Goal: Information Seeking & Learning: Check status

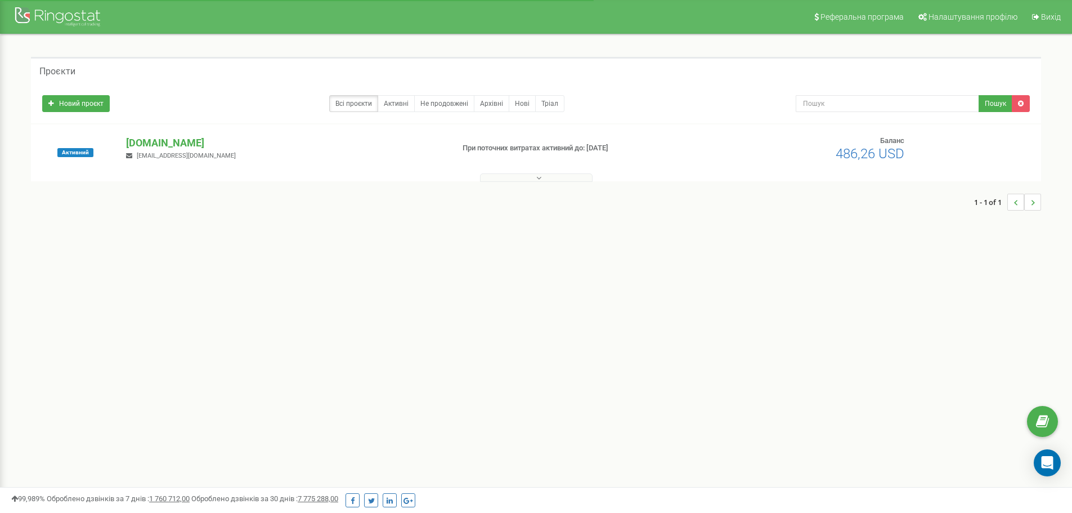
drag, startPoint x: 0, startPoint y: 0, endPoint x: 163, endPoint y: 134, distance: 210.6
click at [165, 134] on div "Активний med-atlant.if.ua yavetskyitaras@gmail.com При поточних витратах активн…" at bounding box center [536, 152] width 1010 height 57
click at [157, 137] on p "[DOMAIN_NAME]" at bounding box center [285, 143] width 318 height 15
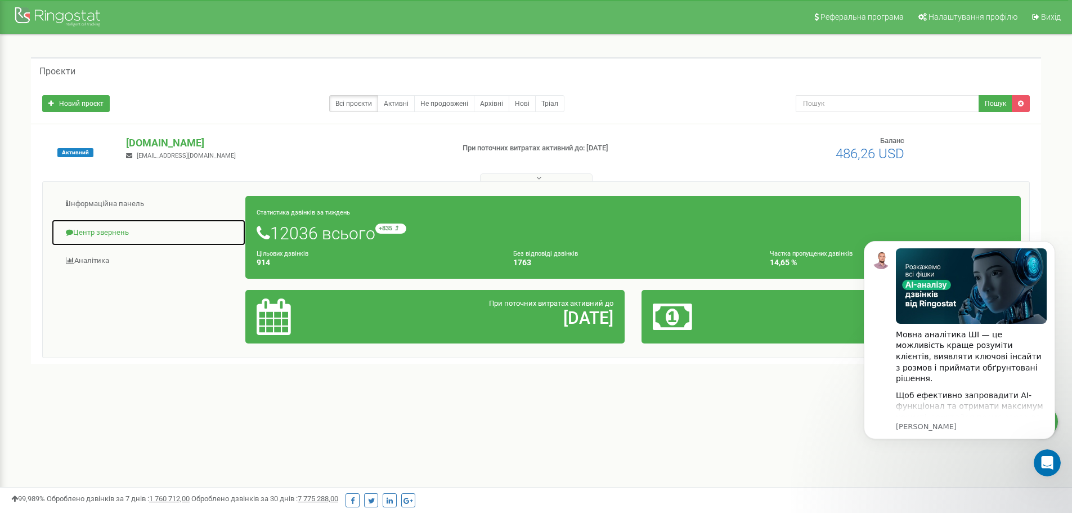
click at [104, 224] on link "Центр звернень" at bounding box center [148, 233] width 195 height 28
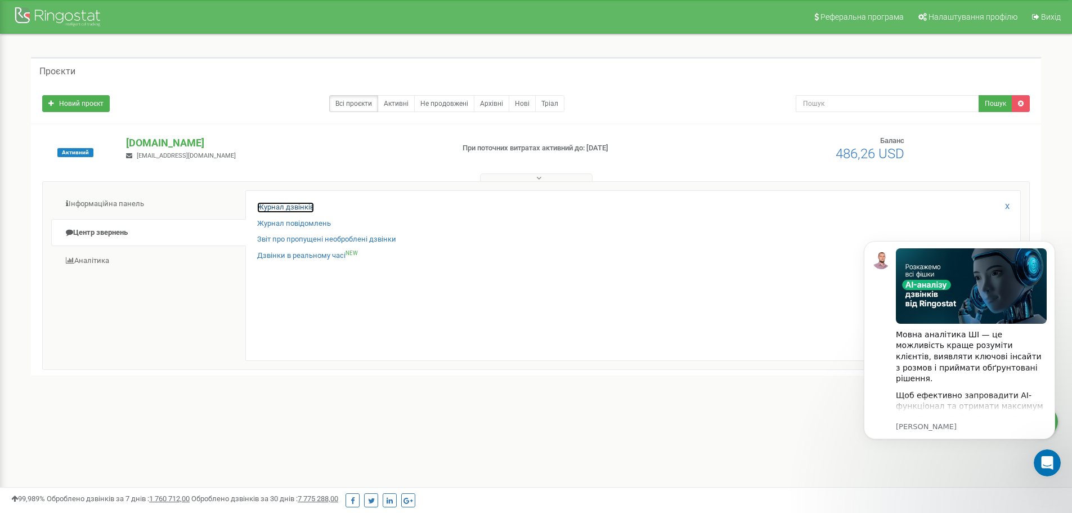
click at [269, 203] on link "Журнал дзвінків" at bounding box center [285, 207] width 57 height 11
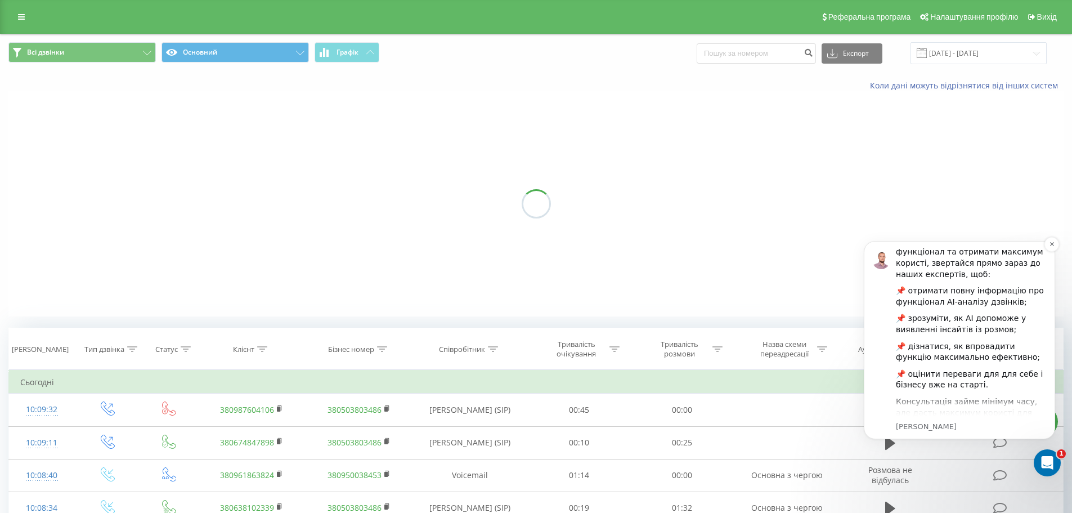
scroll to position [155, 0]
click at [1050, 242] on icon "Dismiss notification" at bounding box center [1051, 244] width 4 height 4
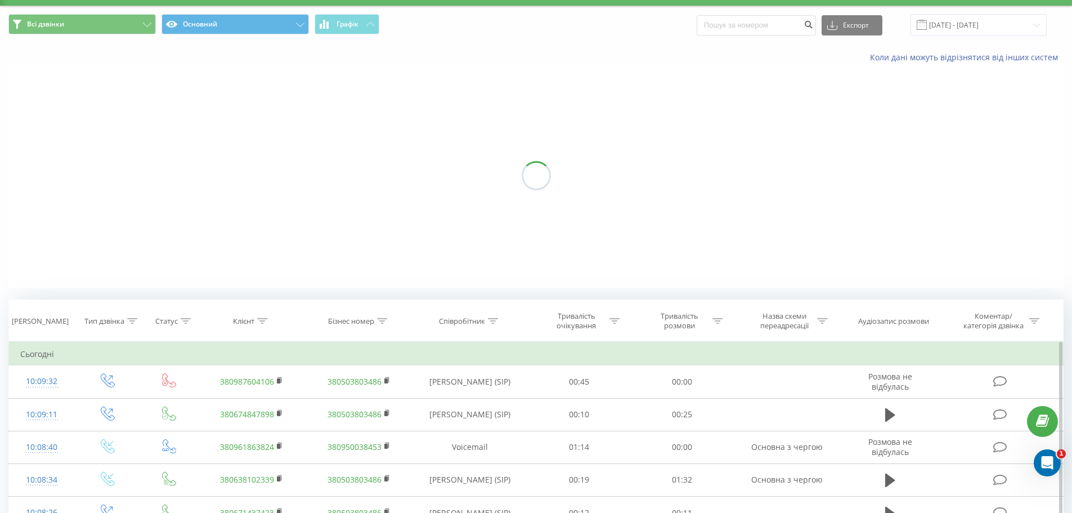
scroll to position [0, 0]
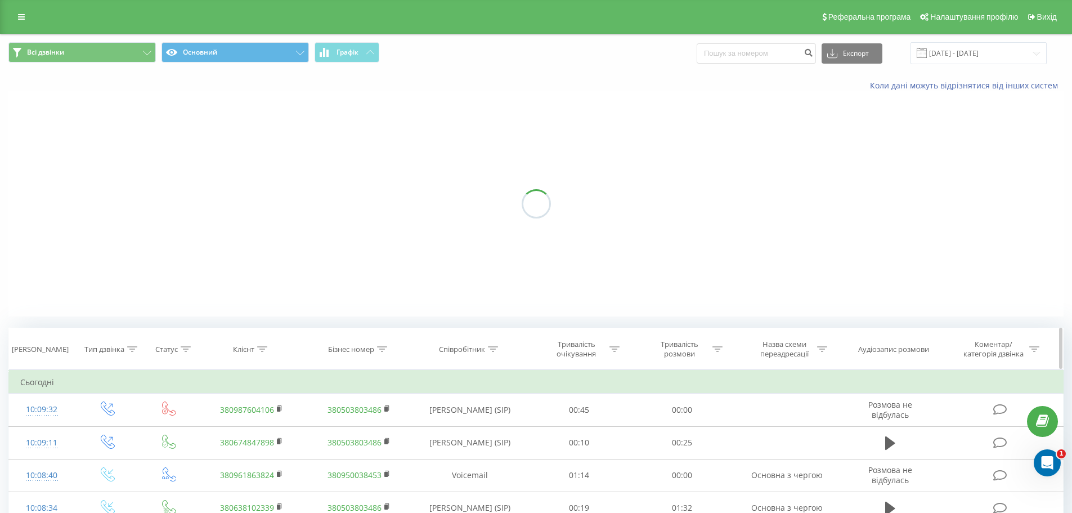
click at [264, 349] on icon at bounding box center [262, 349] width 10 height 6
click at [234, 424] on input "text" at bounding box center [252, 430] width 99 height 20
paste input "0687653980"
type input "0687653980"
click at [275, 448] on span "OK" at bounding box center [276, 451] width 32 height 17
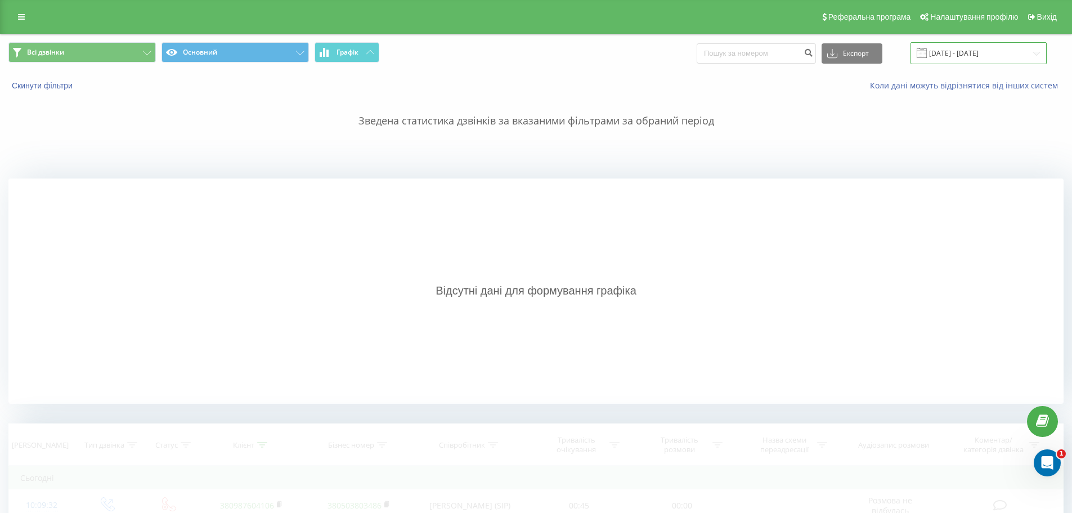
click at [944, 56] on input "[DATE] - [DATE]" at bounding box center [978, 53] width 136 height 22
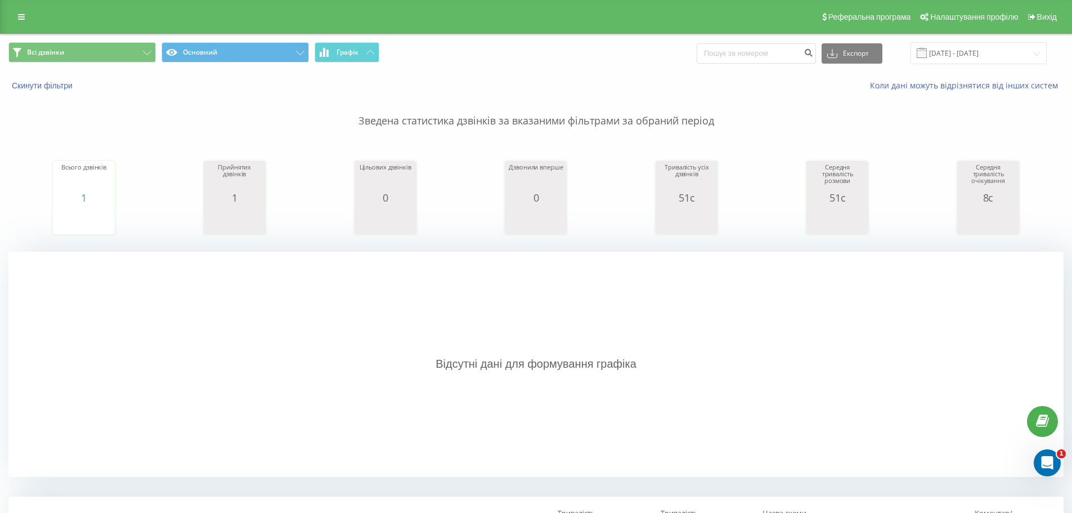
click at [720, 375] on div "Відсутні дані для формування графіка" at bounding box center [535, 363] width 1055 height 225
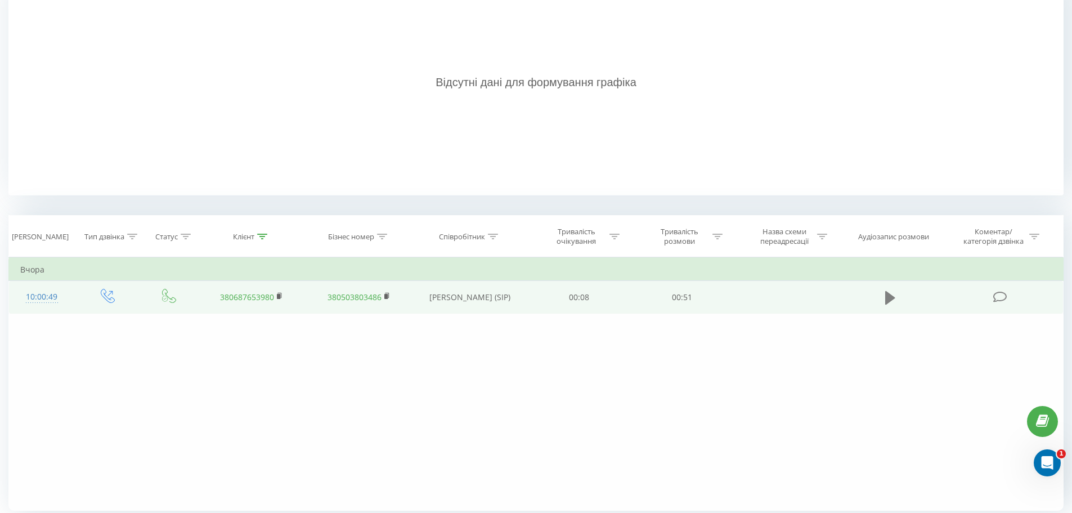
click at [887, 295] on icon at bounding box center [890, 298] width 10 height 14
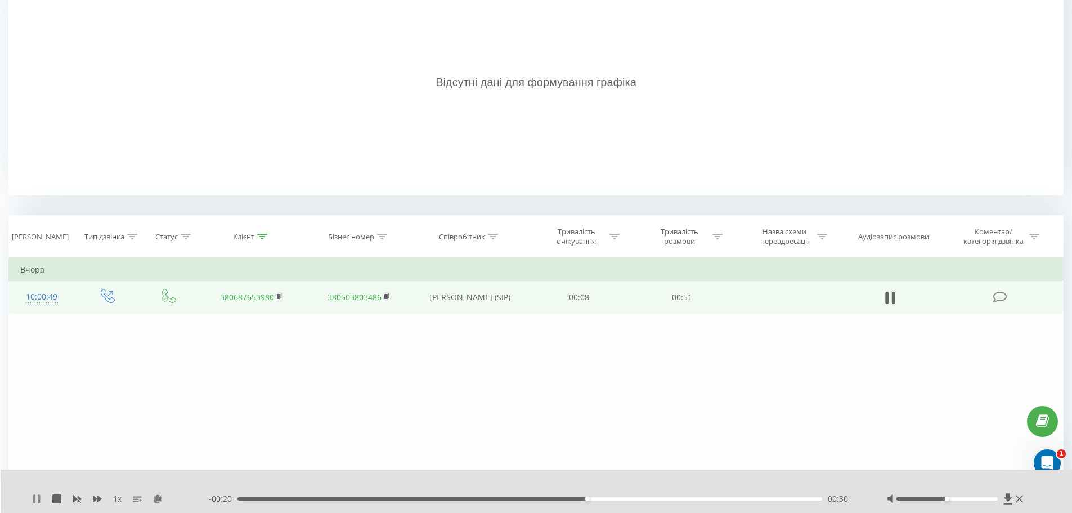
click at [33, 499] on icon at bounding box center [36, 498] width 9 height 9
